Goal: Task Accomplishment & Management: Use online tool/utility

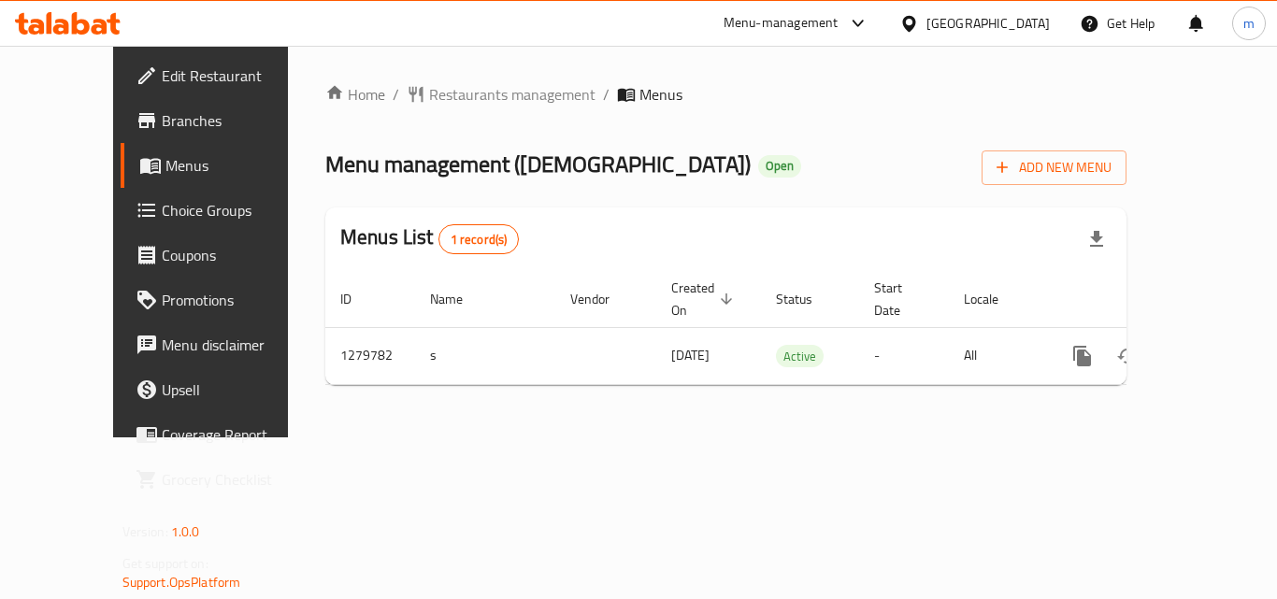
click at [162, 220] on span "Choice Groups" at bounding box center [237, 210] width 150 height 22
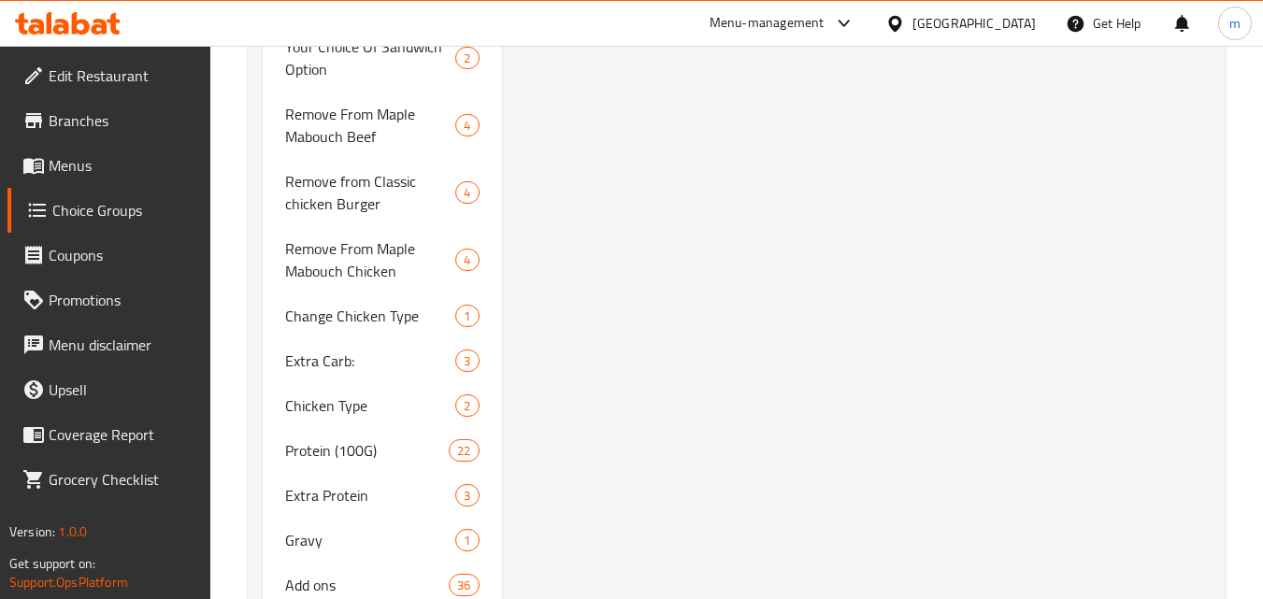
scroll to position [3488, 0]
drag, startPoint x: 361, startPoint y: 473, endPoint x: 448, endPoint y: 464, distance: 87.4
type input "Sauce:"
type input "صوص:"
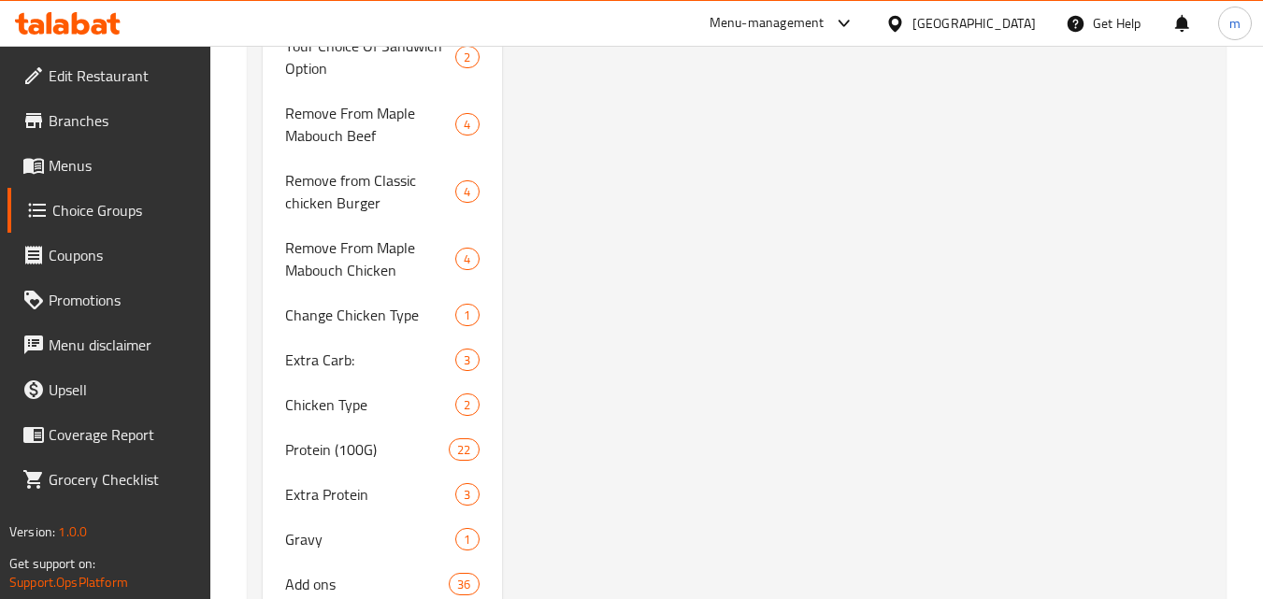
type input "0"
type input "10"
click at [354, 483] on span "Extra Protein" at bounding box center [342, 494] width 114 height 22
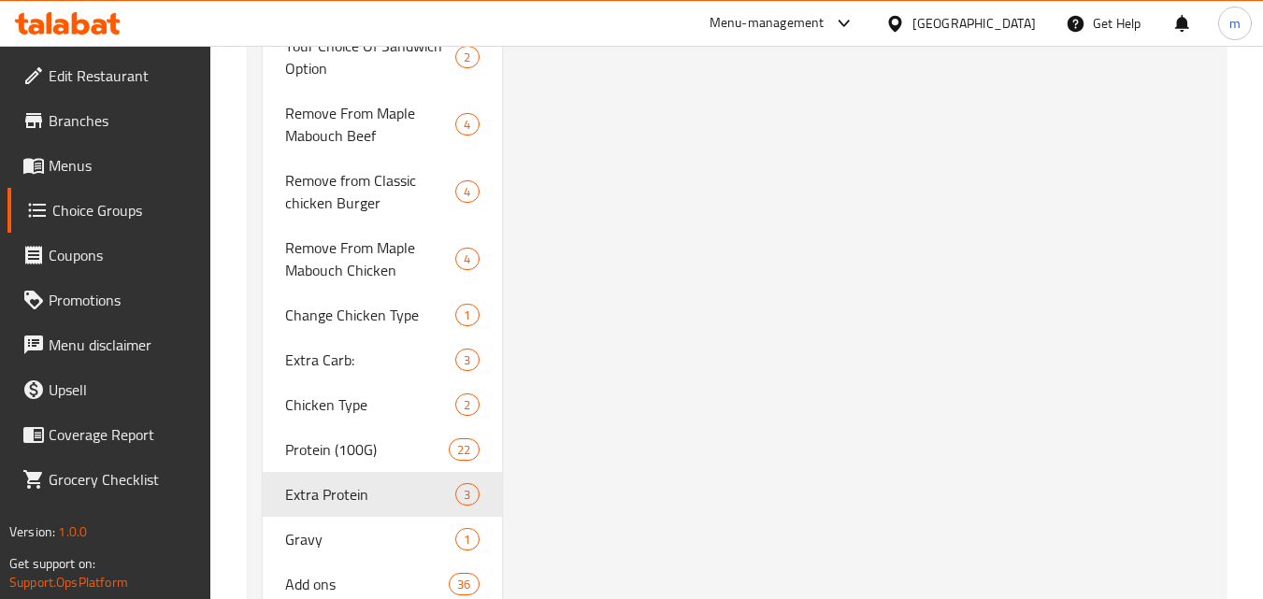
type input "Extra Protein"
type input "بروتين إضافي"
type input "2"
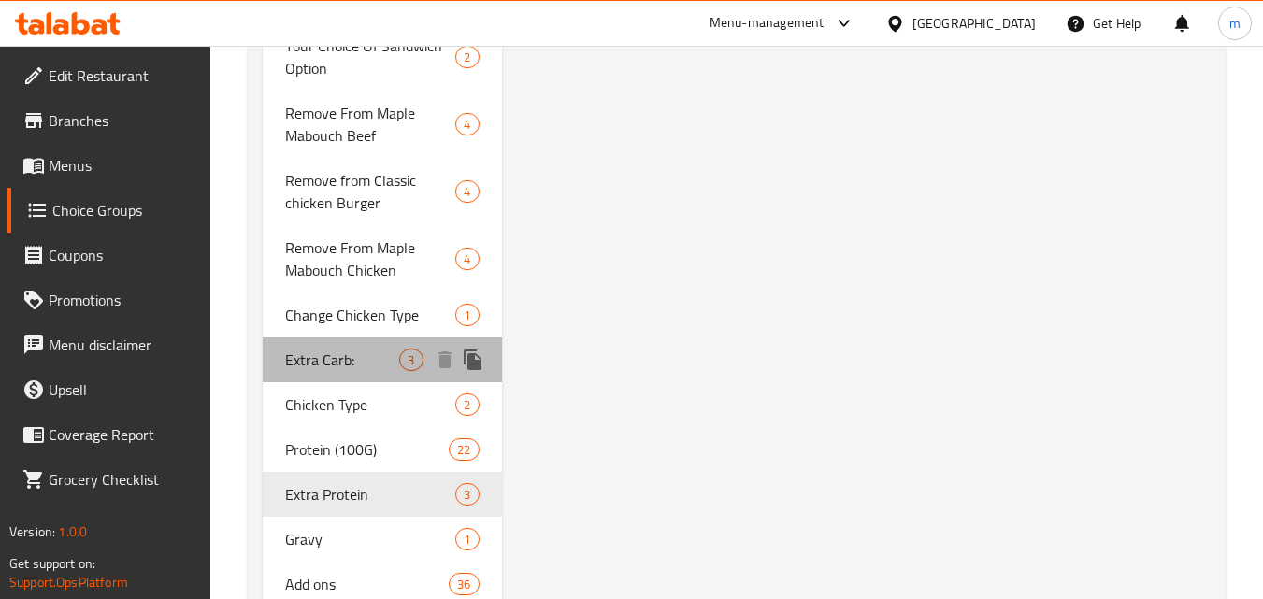
click at [348, 349] on span "Extra Carb:" at bounding box center [342, 360] width 114 height 22
type input "Extra Carb:"
type input "إكسترا كربوهيدرات:"
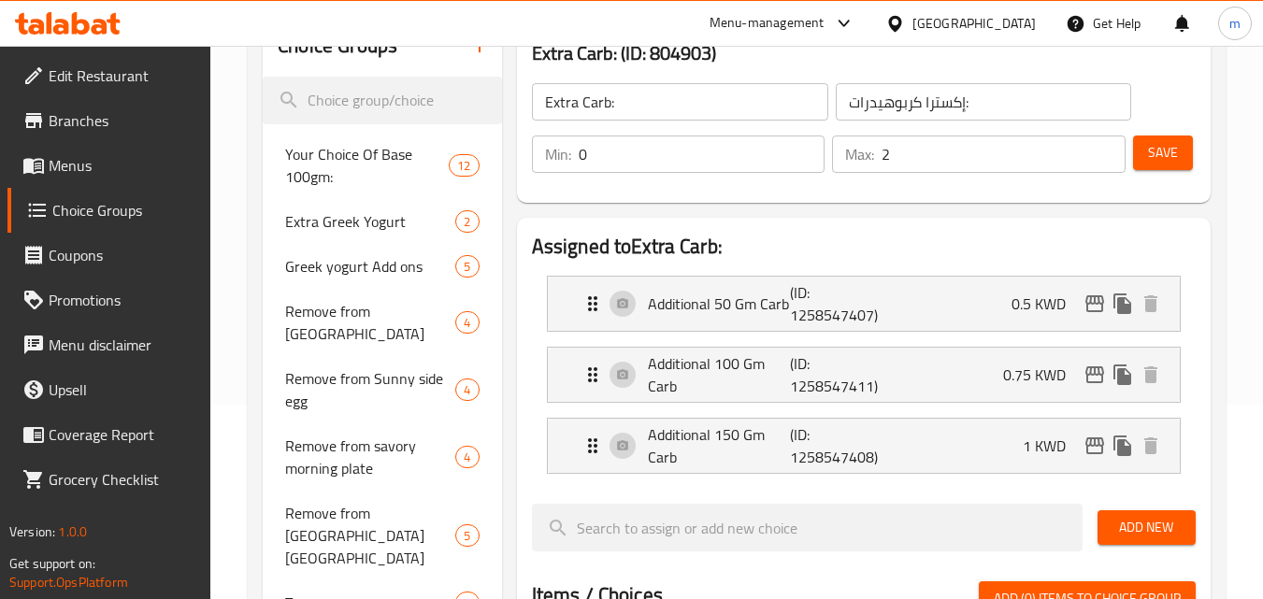
scroll to position [310, 0]
